Goal: Information Seeking & Learning: Check status

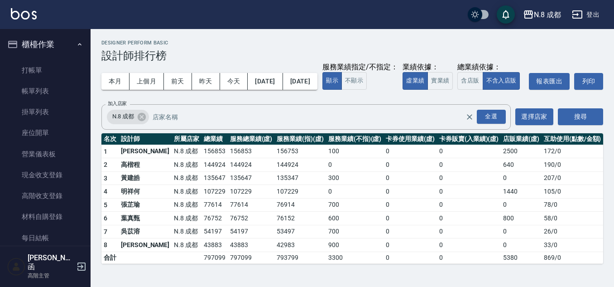
scroll to position [733, 0]
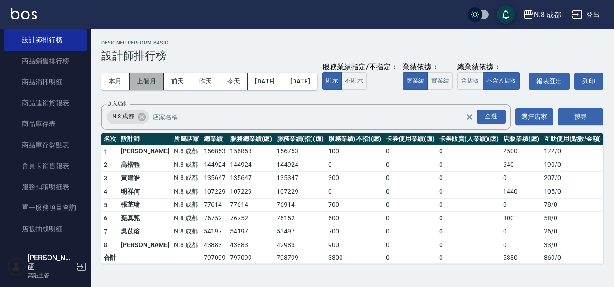
click at [143, 77] on button "上個月" at bounding box center [147, 81] width 34 height 17
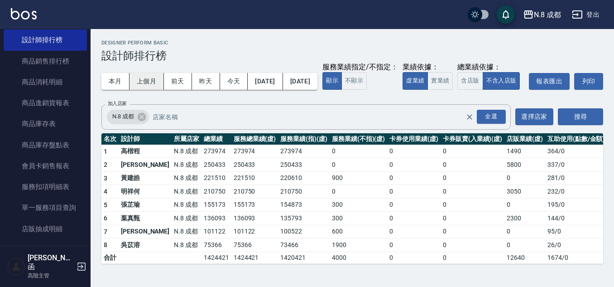
click at [144, 81] on button "上個月" at bounding box center [147, 81] width 34 height 17
drag, startPoint x: 337, startPoint y: 83, endPoint x: 337, endPoint y: 78, distance: 5.0
click at [318, 78] on button "[DATE]" at bounding box center [300, 81] width 34 height 17
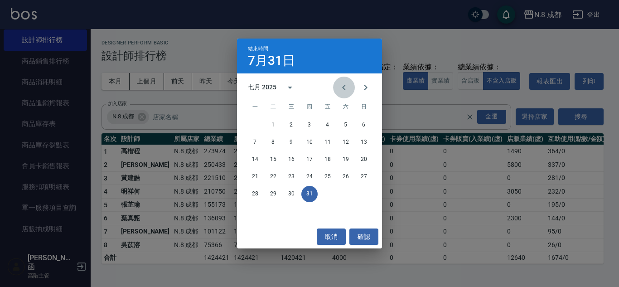
click at [339, 86] on icon "Previous month" at bounding box center [343, 87] width 11 height 11
click at [255, 212] on button "30" at bounding box center [255, 211] width 16 height 16
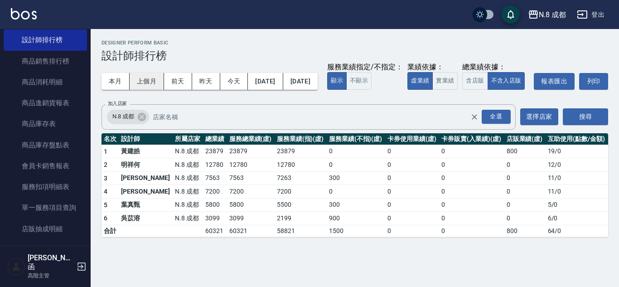
click at [144, 79] on button "上個月" at bounding box center [147, 81] width 34 height 17
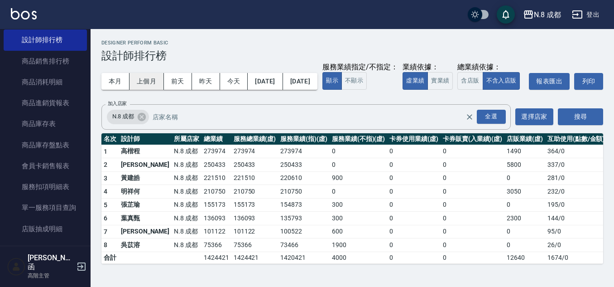
click at [143, 87] on button "上個月" at bounding box center [147, 81] width 34 height 17
click at [282, 84] on button "[DATE]" at bounding box center [265, 81] width 35 height 17
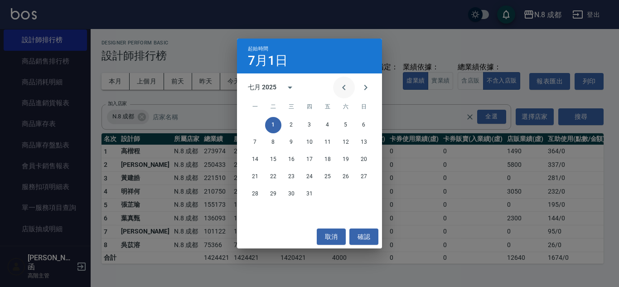
click at [344, 86] on icon "Previous month" at bounding box center [343, 87] width 3 height 5
click at [365, 129] on button "1" at bounding box center [364, 125] width 16 height 16
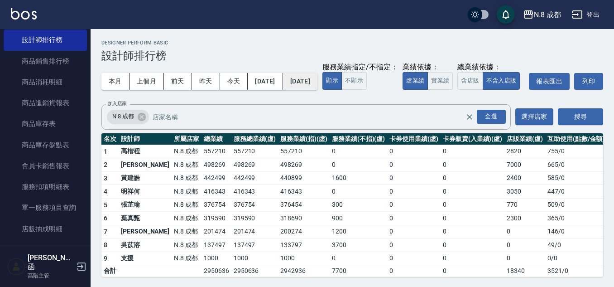
click at [318, 83] on button "[DATE]" at bounding box center [300, 81] width 34 height 17
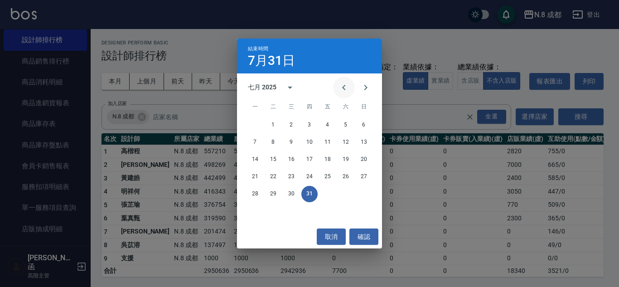
click at [348, 91] on icon "Previous month" at bounding box center [343, 87] width 11 height 11
click at [254, 212] on button "30" at bounding box center [255, 211] width 16 height 16
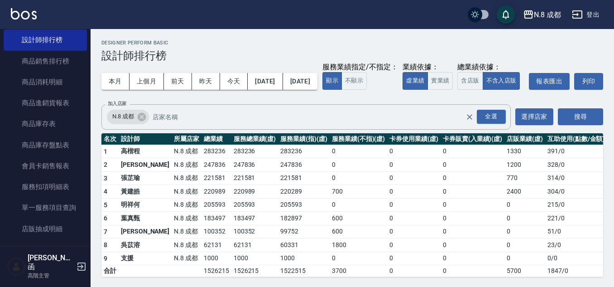
drag, startPoint x: 121, startPoint y: 209, endPoint x: 129, endPoint y: 211, distance: 7.4
click at [127, 198] on td "黃建皓" at bounding box center [145, 192] width 53 height 14
click at [202, 198] on td "220989" at bounding box center [217, 192] width 30 height 14
click at [255, 82] on button "[DATE]" at bounding box center [265, 81] width 35 height 17
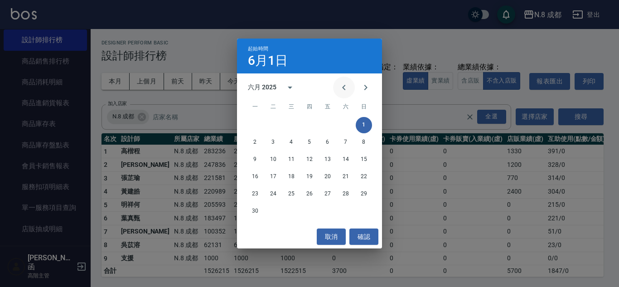
click at [345, 82] on icon "Previous month" at bounding box center [343, 87] width 11 height 11
click at [306, 121] on button "1" at bounding box center [309, 125] width 16 height 16
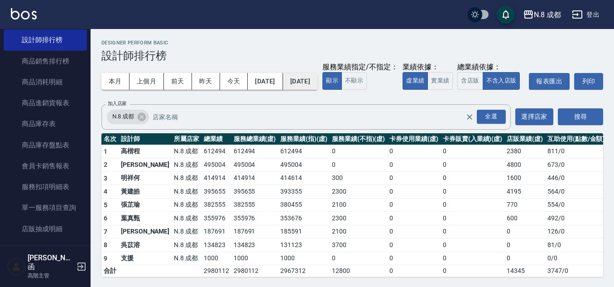
click at [318, 80] on button "[DATE]" at bounding box center [300, 81] width 34 height 17
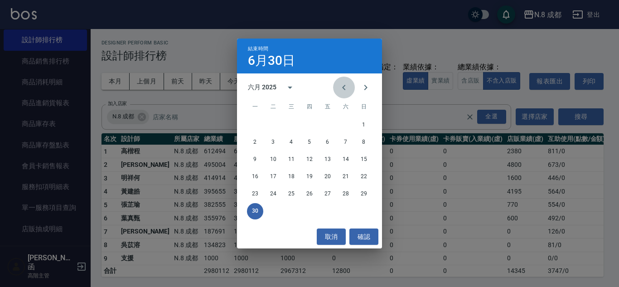
click at [340, 84] on icon "Previous month" at bounding box center [343, 87] width 11 height 11
click at [343, 192] on button "31" at bounding box center [345, 194] width 16 height 16
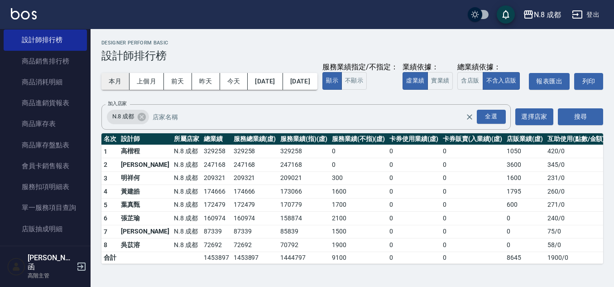
click at [111, 79] on button "本月" at bounding box center [115, 81] width 28 height 17
